Goal: Task Accomplishment & Management: Use online tool/utility

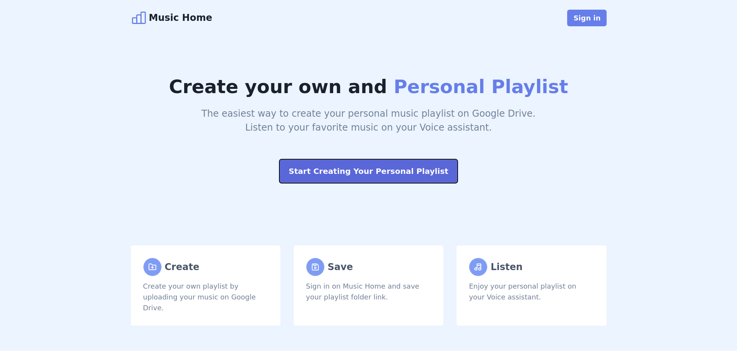
click at [356, 171] on button "Start Creating Your Personal Playlist" at bounding box center [368, 171] width 178 height 24
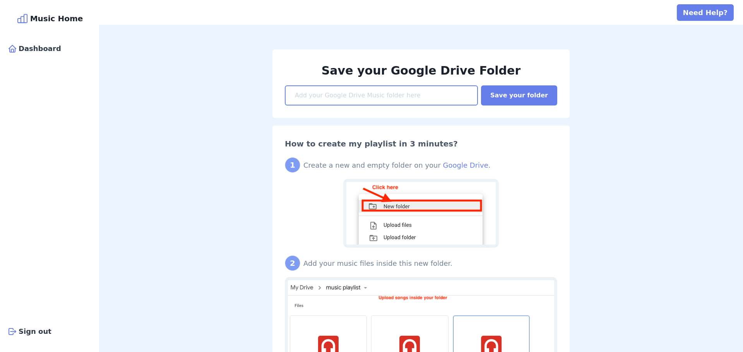
click at [403, 97] on input at bounding box center [381, 95] width 193 height 20
click at [380, 94] on input at bounding box center [381, 95] width 193 height 20
paste input "https://drive.google.com/file/d/17wB2fWlCo0rs0VoekebVKWD21YalmkWo/view?usp=shar…"
drag, startPoint x: 378, startPoint y: 93, endPoint x: 252, endPoint y: 94, distance: 126.1
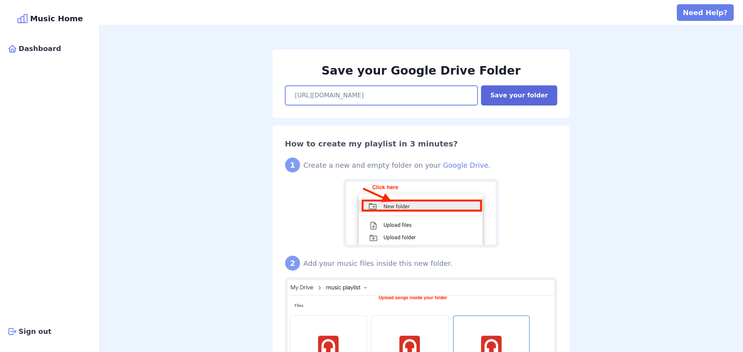
type input "https://drive.google.com/file/d/17wB2fWlCo0rs0VoekebVKWD21YalmkWo/view?usp=shar…"
click at [504, 96] on button "Save your folder" at bounding box center [519, 95] width 76 height 20
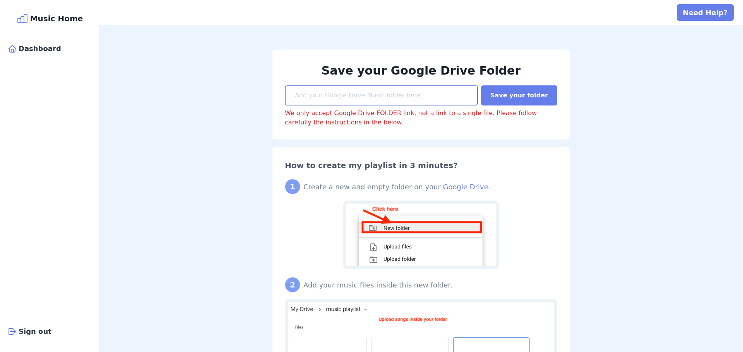
paste input "https://drive.google.com/drive/folders/1HTc_Bvgca7WErG6zyLBLLMlvzIT7e7t2?usp=dr…"
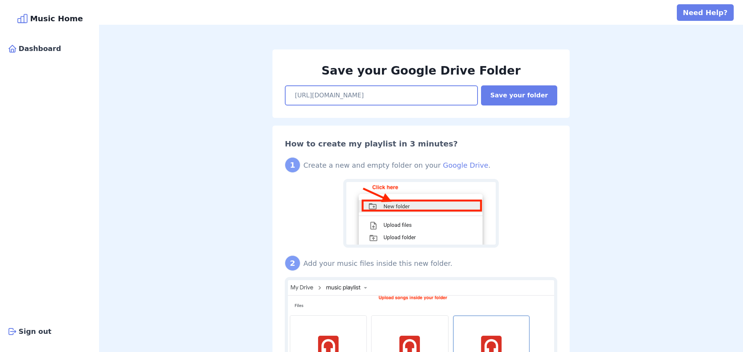
type input "https://drive.google.com/drive/folders/1HTc_Bvgca7WErG6zyLBLLMlvzIT7e7t2?usp=dr…"
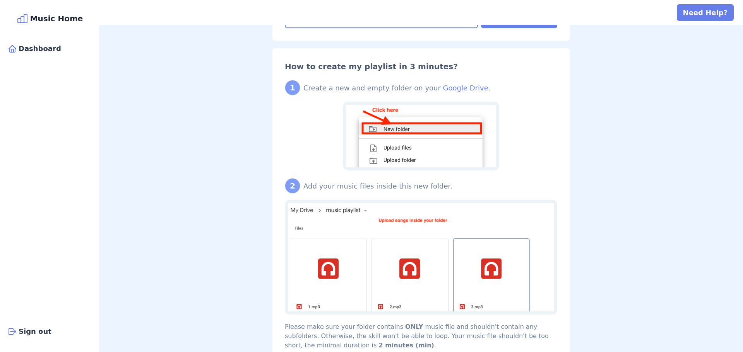
scroll to position [39, 0]
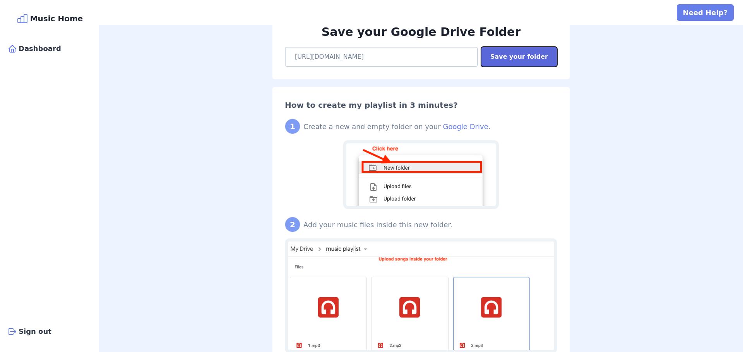
click at [519, 56] on button "Save your folder" at bounding box center [519, 57] width 76 height 20
click at [441, 56] on input "https://drive.google.com/drive/folders/1HTc_Bvgca7WErG6zyLBLLMlvzIT7e7t2?usp=dr…" at bounding box center [381, 57] width 193 height 20
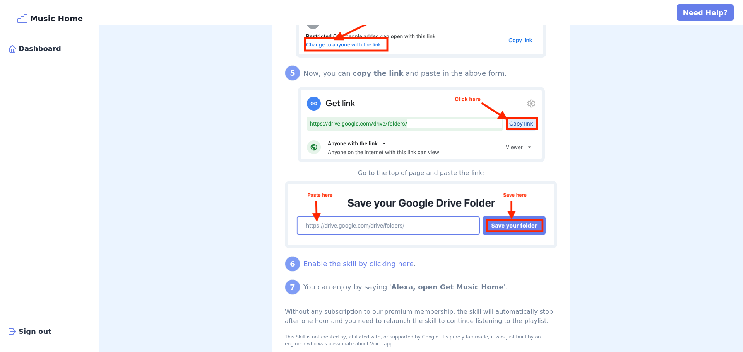
scroll to position [613, 0]
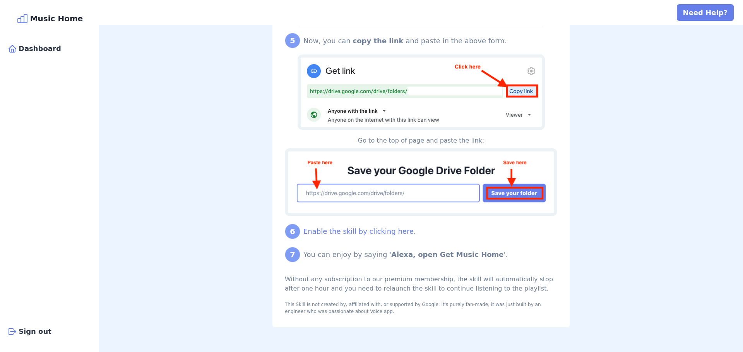
click at [426, 293] on div "Without any subscription to our premium membership, the skill will automaticall…" at bounding box center [421, 284] width 272 height 19
click at [379, 231] on link "Enable the skill by clicking here" at bounding box center [358, 231] width 110 height 8
click at [379, 230] on link "Enable the skill by clicking here" at bounding box center [358, 231] width 110 height 8
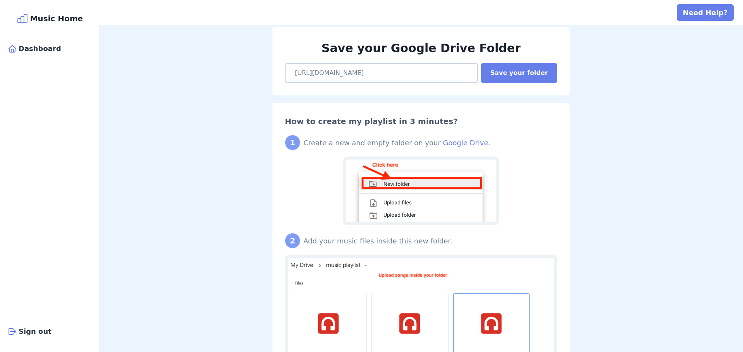
scroll to position [0, 0]
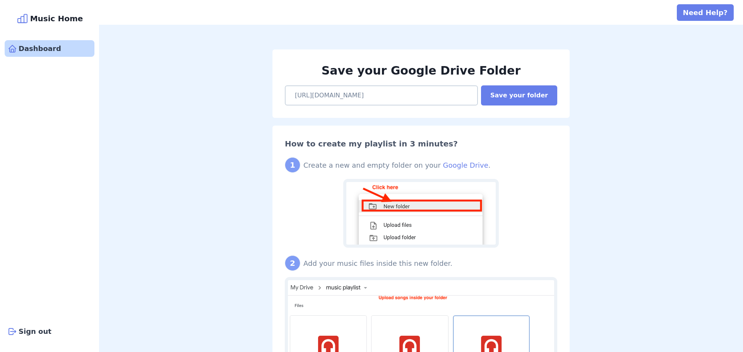
click at [28, 50] on div "Dashboard" at bounding box center [50, 48] width 90 height 17
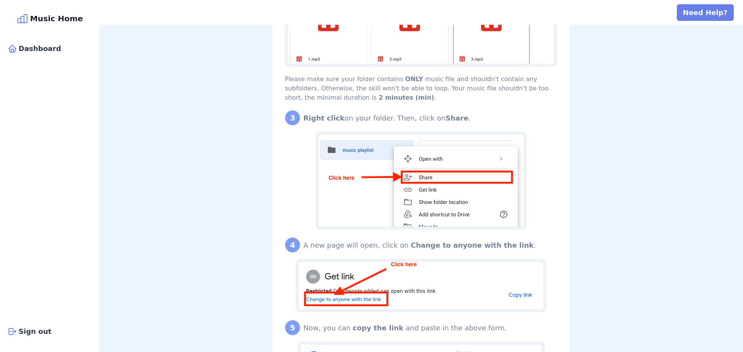
scroll to position [226, 0]
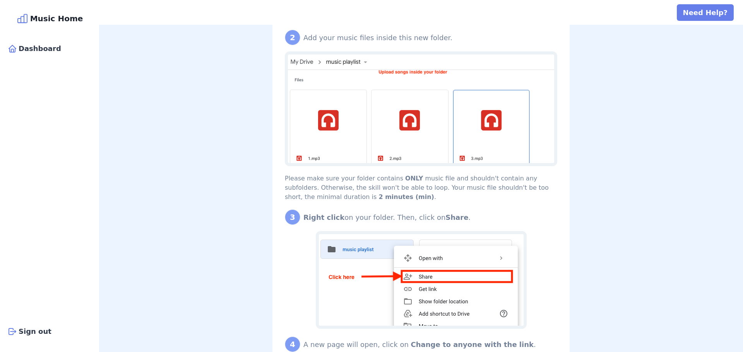
click at [29, 18] on icon at bounding box center [22, 18] width 12 height 12
click at [49, 20] on div "Music Home" at bounding box center [50, 18] width 90 height 12
click at [31, 52] on div "Dashboard" at bounding box center [50, 48] width 90 height 17
click at [69, 19] on div "Music Home" at bounding box center [50, 18] width 90 height 12
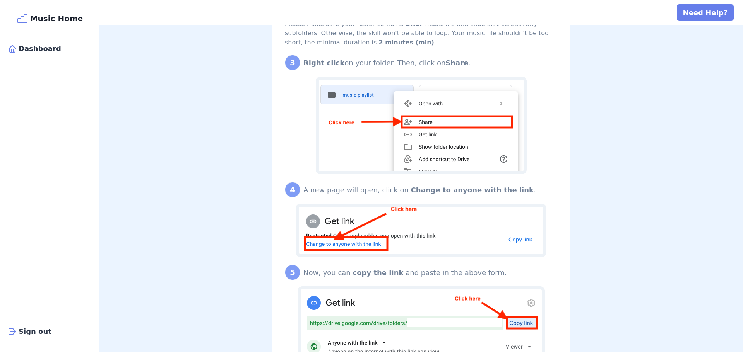
click at [24, 19] on icon at bounding box center [22, 18] width 12 height 12
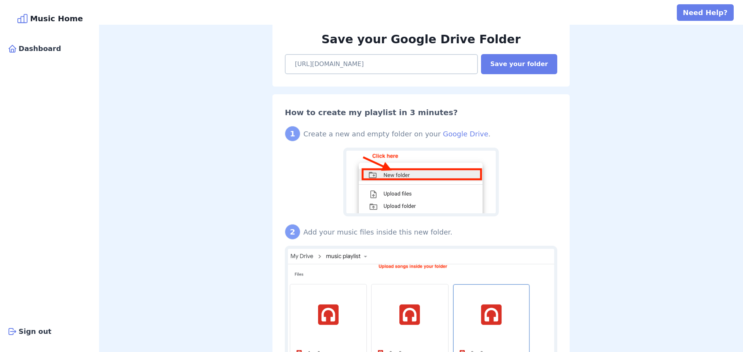
scroll to position [0, 0]
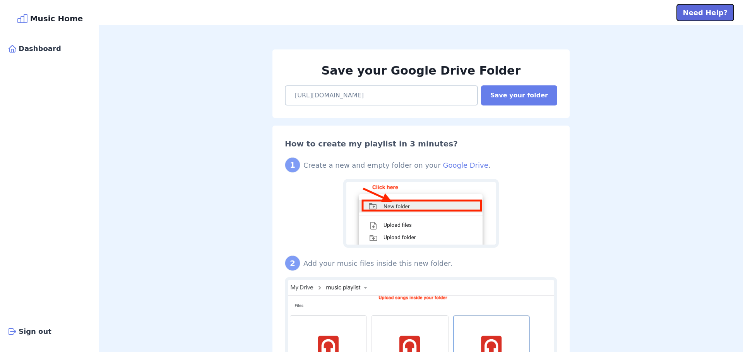
click at [715, 11] on button "Need Help?" at bounding box center [705, 12] width 57 height 17
click at [87, 116] on div "Dashboard" at bounding box center [50, 181] width 90 height 283
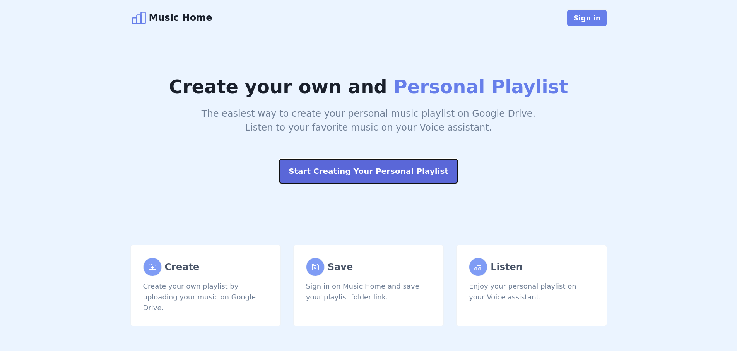
click at [371, 172] on button "Start Creating Your Personal Playlist" at bounding box center [368, 171] width 178 height 24
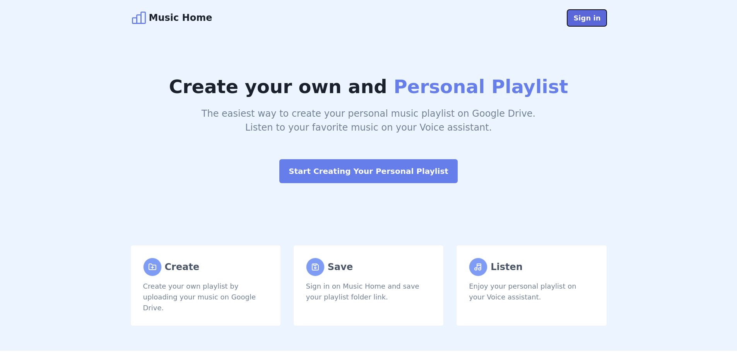
click at [597, 17] on button "Sign in" at bounding box center [586, 18] width 39 height 17
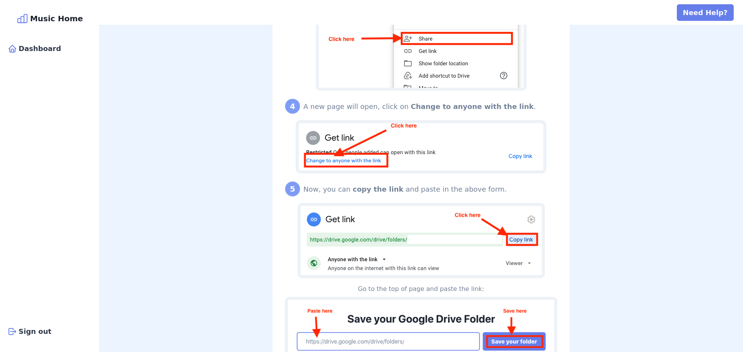
scroll to position [613, 0]
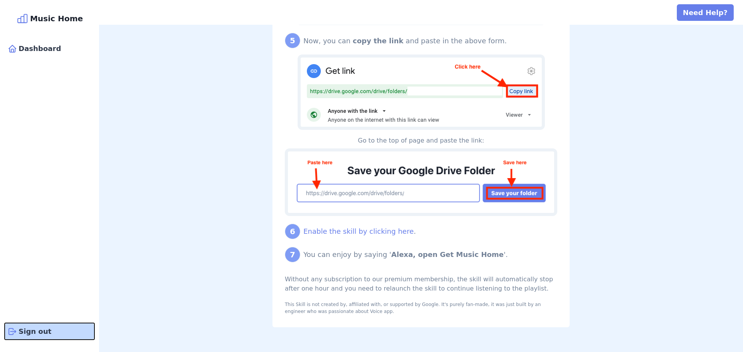
click at [31, 329] on div "Sign out" at bounding box center [50, 331] width 90 height 17
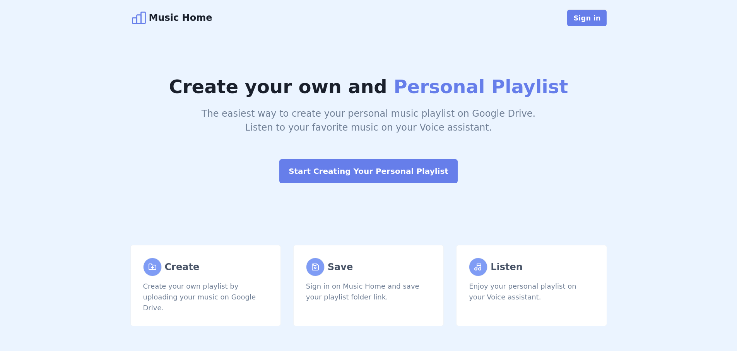
click at [185, 16] on div "Music Home" at bounding box center [171, 17] width 82 height 17
click at [147, 18] on icon at bounding box center [138, 17] width 17 height 17
click at [146, 20] on icon at bounding box center [138, 17] width 17 height 17
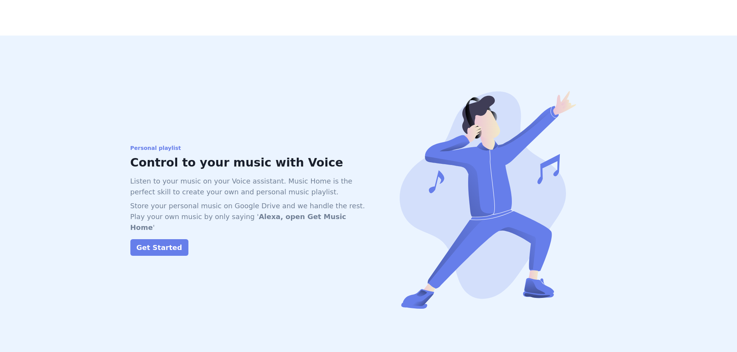
scroll to position [576, 0]
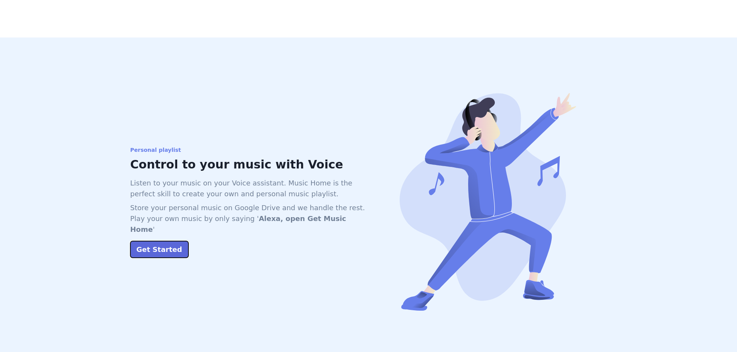
click at [145, 241] on button "Get Started" at bounding box center [159, 249] width 58 height 17
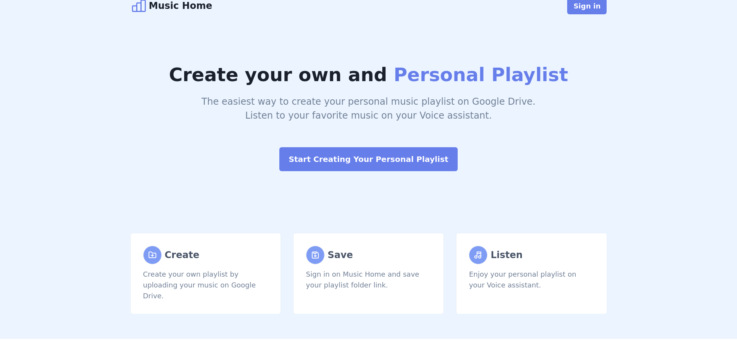
scroll to position [0, 0]
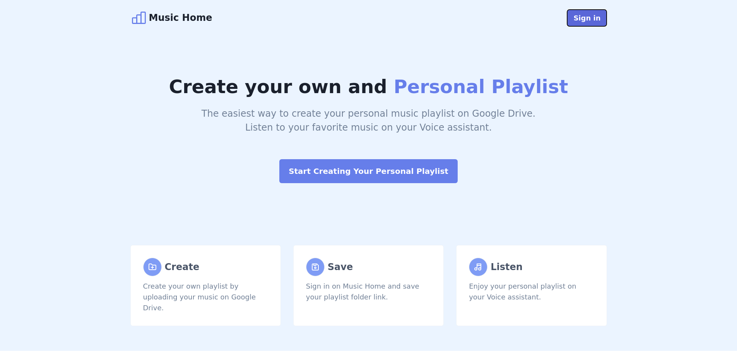
click at [588, 17] on button "Sign in" at bounding box center [586, 18] width 39 height 17
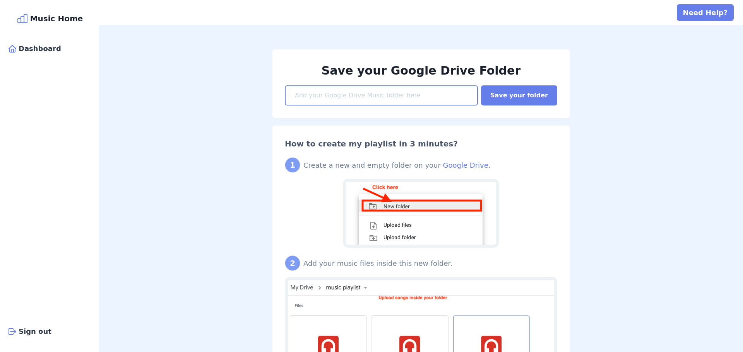
click at [370, 94] on input at bounding box center [381, 95] width 193 height 20
paste input "[URL][DOMAIN_NAME]"
type input "[URL][DOMAIN_NAME]"
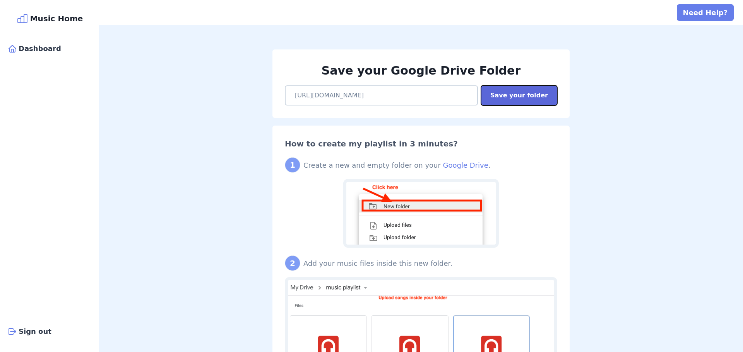
click at [522, 96] on button "Save your folder" at bounding box center [519, 95] width 76 height 20
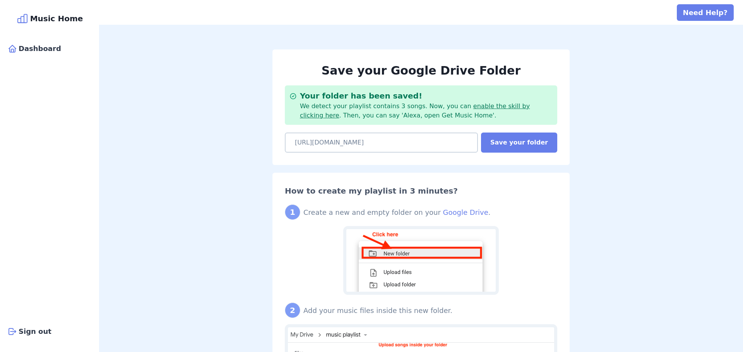
click at [479, 107] on link "enable the skill by clicking here" at bounding box center [415, 111] width 230 height 17
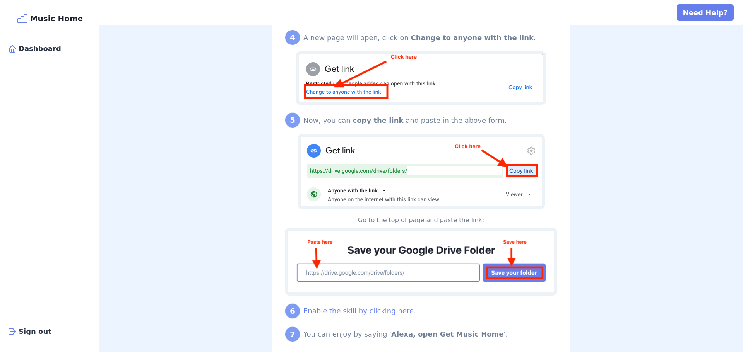
scroll to position [503, 0]
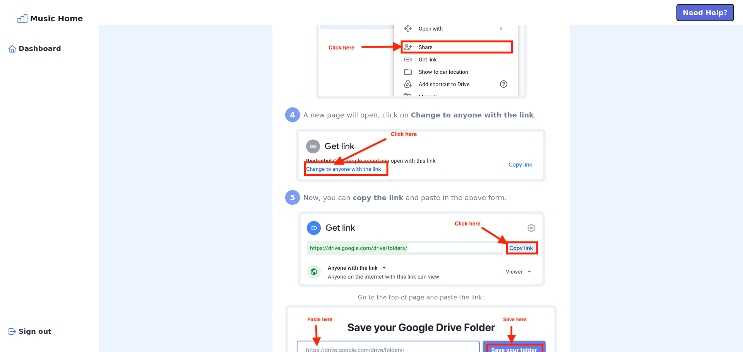
click at [719, 14] on button "Need Help?" at bounding box center [705, 12] width 57 height 17
click at [212, 192] on div "Save your Google Drive Folder Your folder has been saved! We detect your playli…" at bounding box center [421, 16] width 644 height 988
